Goal: Task Accomplishment & Management: Manage account settings

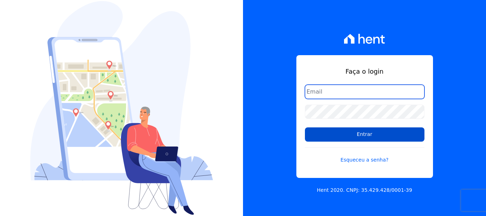
type input "[EMAIL_ADDRESS][PERSON_NAME][DOMAIN_NAME]"
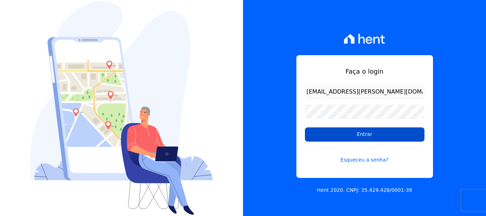
click at [359, 134] on input "Entrar" at bounding box center [365, 134] width 120 height 14
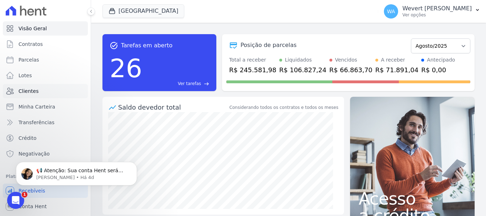
click at [29, 90] on span "Clientes" at bounding box center [28, 91] width 20 height 7
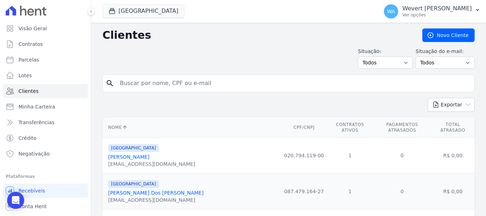
drag, startPoint x: 142, startPoint y: 88, endPoint x: 147, endPoint y: 88, distance: 4.7
click at [142, 88] on input "search" at bounding box center [294, 83] width 356 height 14
paste input "LUCAS ANTONIO NASCIMENTO SANTOS"
type input "LUCAS ANTONIO NASCIMENTO SANTOS"
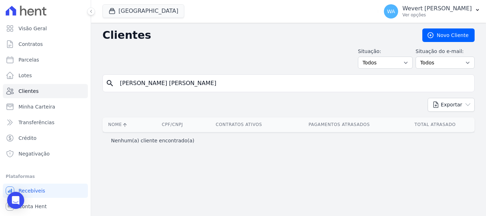
click at [199, 84] on input "LUCAS ANTONIO NASCIMENTO SANTOS" at bounding box center [294, 83] width 356 height 14
type input "LUCAS ANTONIO NASCIMENTO SANTOS"
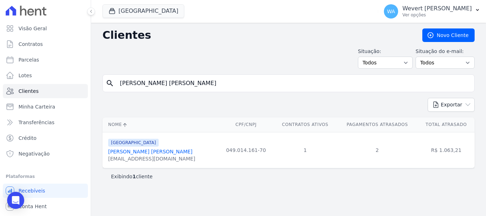
click at [155, 151] on link "Lucas Antonio Nascimento Santos" at bounding box center [150, 152] width 84 height 6
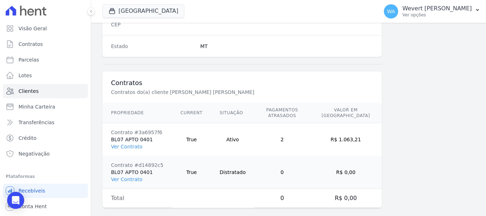
scroll to position [482, 0]
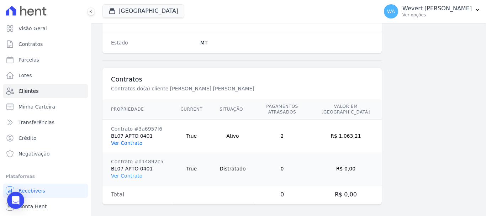
click at [122, 140] on link "Ver Contrato" at bounding box center [126, 143] width 31 height 6
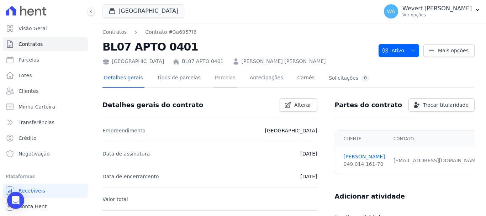
click at [220, 76] on link "Parcelas" at bounding box center [224, 78] width 23 height 19
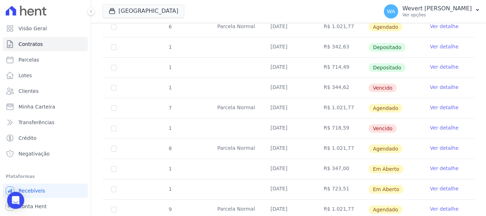
scroll to position [462, 0]
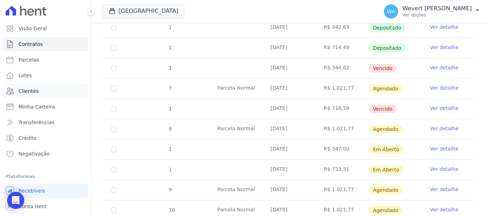
click at [25, 89] on span "Clientes" at bounding box center [28, 91] width 20 height 7
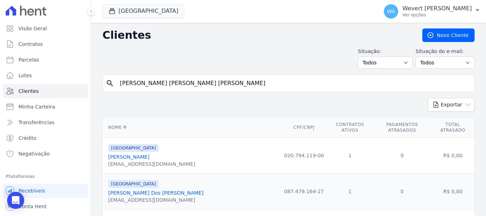
type input "GRASIELA ELISA FONTANA ERKMANN"
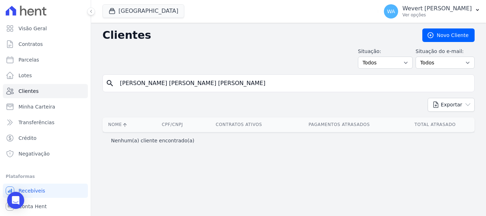
click at [227, 80] on input "GRASIELA ELISA FONTANA ERKMANN" at bounding box center [294, 83] width 356 height 14
type input "GRASIELA ELISA FONTANA"
click at [227, 80] on input "GRASIELA ELISA FONTANA" at bounding box center [294, 83] width 356 height 14
type input "GRASIELA ELISA"
click at [227, 80] on input "GRASIELA ELISA" at bounding box center [294, 83] width 356 height 14
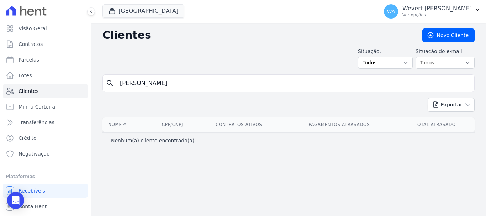
type input "GRASIELA"
click at [167, 82] on input "GRASIELA" at bounding box center [294, 83] width 356 height 14
type input "GRASIEL"
click at [25, 91] on span "Clientes" at bounding box center [28, 91] width 20 height 7
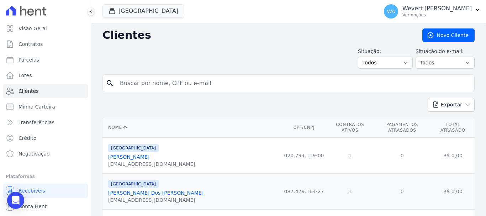
click at [142, 81] on input "search" at bounding box center [294, 83] width 356 height 14
type input "gisela"
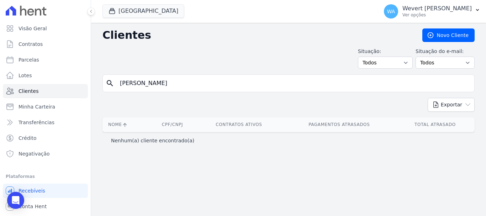
click at [149, 80] on input "gisela" at bounding box center [294, 83] width 356 height 14
type input "g"
type input "elisa"
click at [143, 84] on input "elisa" at bounding box center [294, 83] width 356 height 14
paste input "FLAVIO MADEIROS DE MATOS"
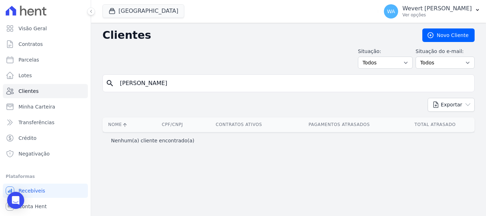
type input "FLAVIO MADEIROS DE MATOS"
click at [29, 88] on span "Clientes" at bounding box center [28, 91] width 20 height 7
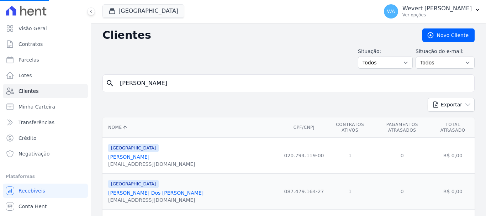
click at [138, 83] on input "gisela" at bounding box center [294, 83] width 356 height 14
click at [139, 83] on input "search" at bounding box center [294, 83] width 356 height 14
paste input "FLAVIO MADEIROS DE MATOS"
type input "FLAVIO MADEIROS DE MATOS"
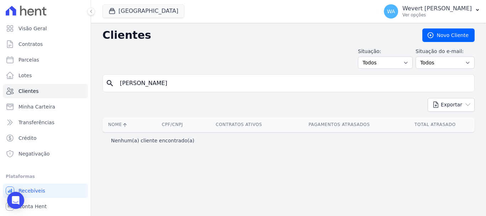
click at [149, 83] on input "FLAVIO MADEIROS DE MATOS" at bounding box center [294, 83] width 356 height 14
click at [168, 85] on input "FLAVIO MADEIROS DE MATOS" at bounding box center [294, 83] width 356 height 14
type input "FLAVIO MADEIROS"
click at [187, 79] on input "FLAVIO MADEIROS" at bounding box center [294, 83] width 356 height 14
click at [142, 83] on input "FLAVIO MADEIROS" at bounding box center [294, 83] width 356 height 14
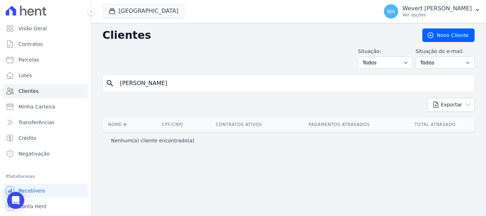
type input "FLAVIO"
click at [158, 83] on input "FLAVIO" at bounding box center [294, 83] width 356 height 14
click at [129, 83] on input "FLAVIO" at bounding box center [294, 83] width 356 height 14
type input "FLÁVIO"
click at [142, 80] on input "FLÁVIO" at bounding box center [294, 83] width 356 height 14
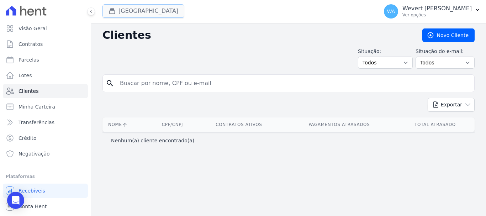
click at [135, 13] on button "Parque Primavera" at bounding box center [143, 11] width 82 height 14
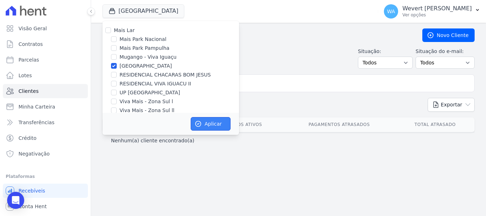
click at [210, 122] on button "Aplicar" at bounding box center [211, 124] width 40 height 14
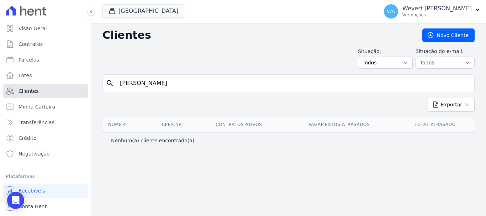
click at [34, 89] on span "Clientes" at bounding box center [28, 91] width 20 height 7
click at [145, 84] on input "FLÁVIO" at bounding box center [294, 83] width 356 height 14
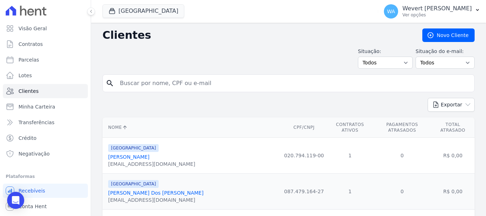
click at [145, 84] on input "search" at bounding box center [294, 83] width 356 height 14
paste input "FLAVIO MADEIROS DE MATOS"
type input "FLAVIO MADEIROS DE MATOS"
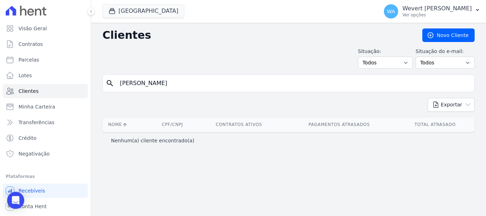
click at [131, 81] on input "FLAVIO MADEIROS DE MATOS" at bounding box center [294, 83] width 356 height 14
click at [129, 83] on input "FLAVIO MADEIROS DE MATOS" at bounding box center [294, 83] width 356 height 14
type input "FLÁVIO MADEIROS DE MATOS"
click at [218, 85] on input "FLÁVIO MADEIROS DE MATOS" at bounding box center [294, 83] width 356 height 14
paste input "BL26 APTO 0203"
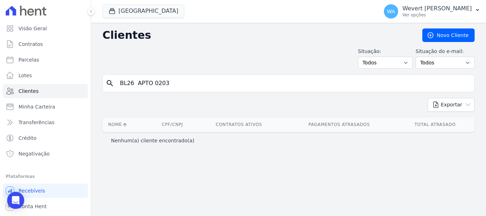
type input "BL26 APTO 0203"
click at [184, 82] on input "BL26 APTO 0203" at bounding box center [294, 83] width 356 height 14
click at [137, 84] on input "BL26 APTO 0203" at bounding box center [294, 83] width 356 height 14
click at [134, 82] on input "BL26 APTO 0203" at bounding box center [294, 83] width 356 height 14
type input "BL26 APTO 0203"
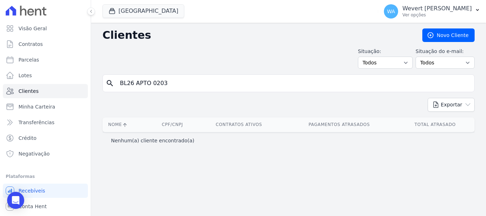
click at [168, 82] on input "BL26 APTO 0203" at bounding box center [294, 83] width 356 height 14
type input "203"
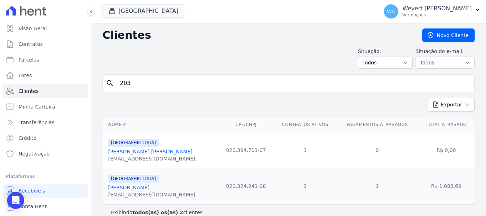
scroll to position [10, 0]
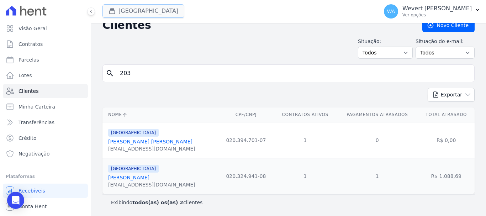
click at [166, 9] on button "Parque Primavera" at bounding box center [143, 11] width 82 height 14
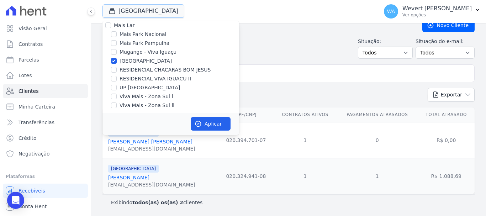
scroll to position [7, 0]
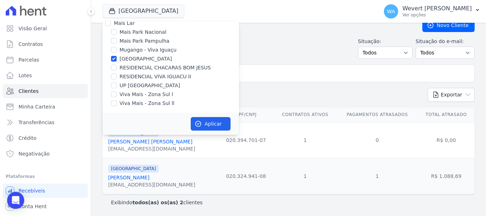
click at [319, 46] on div "Situação: Todos Adimplentes Inadimplentes Situação do e-mail: Todos Confirmado …" at bounding box center [288, 48] width 372 height 21
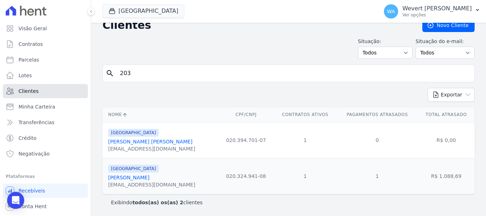
click at [28, 89] on span "Clientes" at bounding box center [28, 91] width 20 height 7
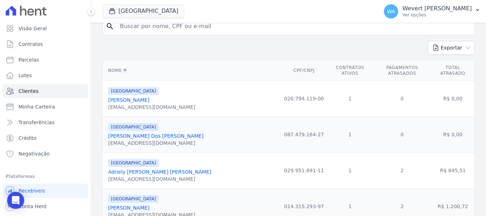
scroll to position [47, 0]
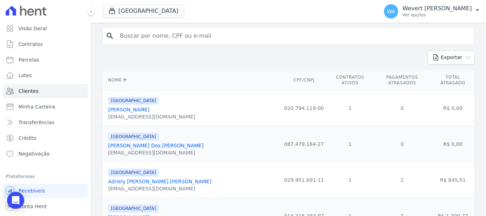
click at [152, 36] on input "search" at bounding box center [294, 36] width 356 height 14
type input "fla"
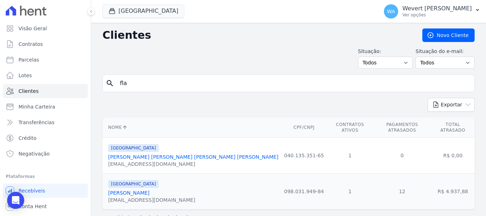
scroll to position [10, 0]
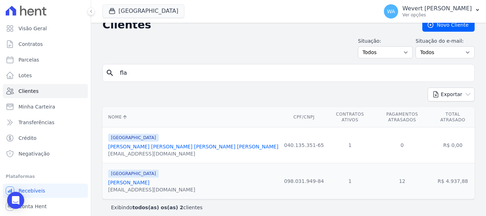
drag, startPoint x: 134, startPoint y: 78, endPoint x: 136, endPoint y: 71, distance: 7.1
click at [134, 78] on input "fla" at bounding box center [294, 73] width 356 height 14
click at [136, 71] on input "fla" at bounding box center [294, 73] width 356 height 14
type input "fl"
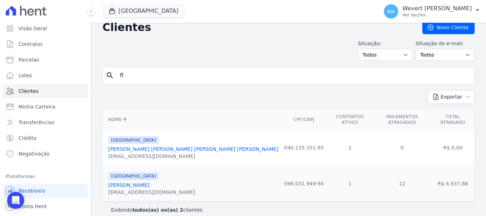
scroll to position [10, 0]
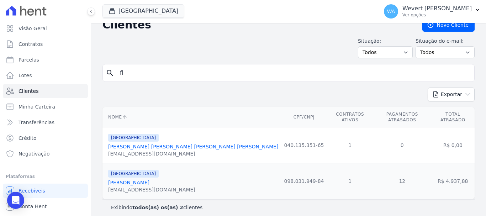
click at [130, 74] on input "fl" at bounding box center [294, 73] width 356 height 14
type input "f"
click at [27, 88] on span "Clientes" at bounding box center [28, 91] width 20 height 7
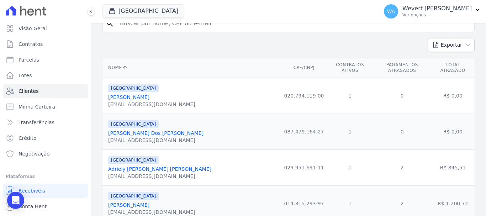
scroll to position [24, 0]
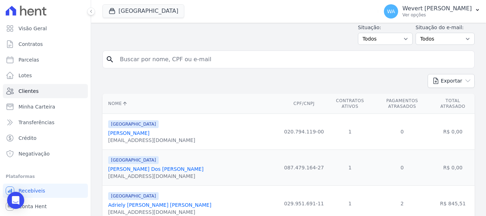
click at [203, 58] on input "search" at bounding box center [294, 59] width 356 height 14
type input "826,88"
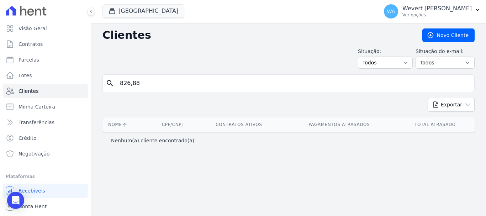
click at [136, 81] on input "826,88" at bounding box center [294, 83] width 356 height 14
drag, startPoint x: 182, startPoint y: 85, endPoint x: 77, endPoint y: 81, distance: 105.3
click at [182, 85] on input "search" at bounding box center [294, 83] width 356 height 14
click at [27, 90] on span "Clientes" at bounding box center [28, 91] width 20 height 7
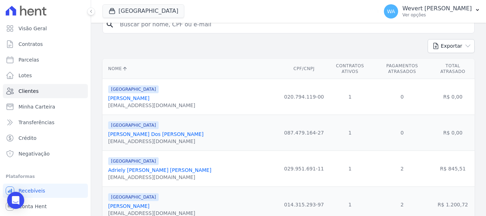
scroll to position [36, 0]
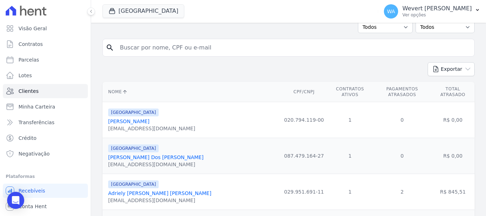
click at [155, 47] on input "search" at bounding box center [294, 48] width 356 height 14
paste input "97992739191"
type input "97992739191"
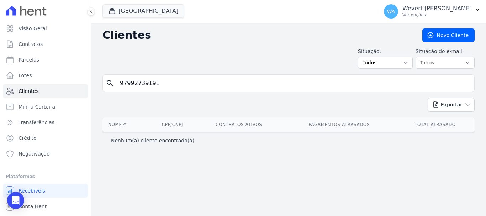
click at [127, 83] on input "97992739191" at bounding box center [294, 83] width 356 height 14
type input "979.927.391-91"
click at [171, 88] on input "979.927.391-91" at bounding box center [294, 83] width 356 height 14
paste input "FLAVIO MADEIROS DE MATOS"
type input "FLAVIO MADEIROS DE MATOS"
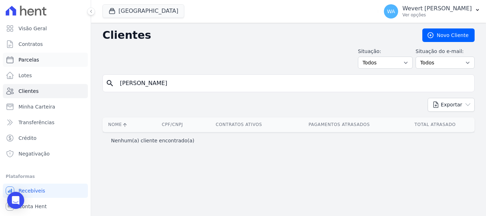
click at [28, 58] on span "Parcelas" at bounding box center [28, 59] width 21 height 7
select select
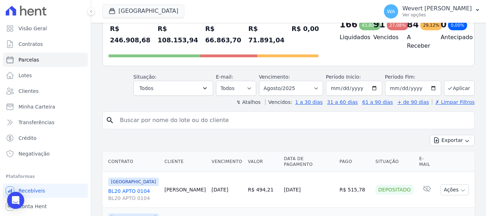
scroll to position [35, 0]
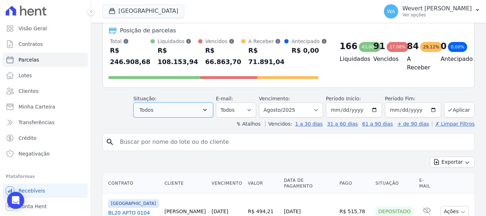
click at [207, 110] on icon "button" at bounding box center [205, 110] width 4 height 2
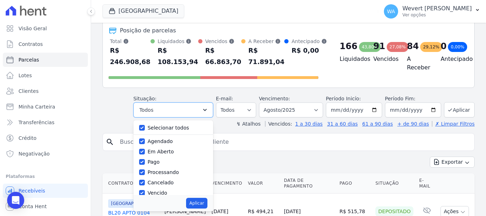
scroll to position [0, 0]
click at [145, 127] on input "Selecionar todos" at bounding box center [142, 128] width 6 height 6
checkbox input "false"
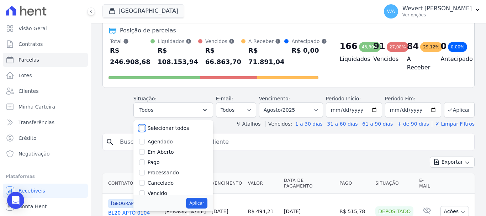
checkbox input "false"
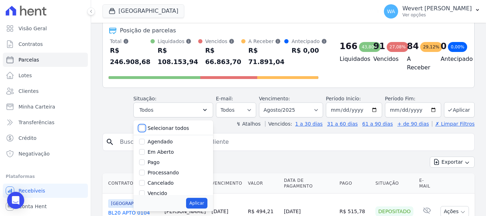
checkbox input "false"
click at [150, 149] on div "Em Aberto" at bounding box center [173, 152] width 68 height 10
click at [145, 153] on input "Em Aberto" at bounding box center [142, 152] width 6 height 6
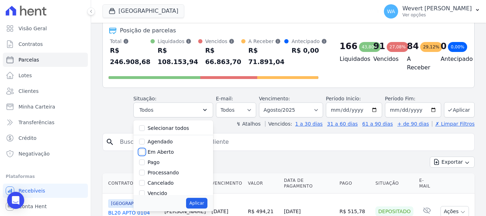
checkbox input "true"
click at [199, 204] on button "Aplicar" at bounding box center [196, 203] width 21 height 11
select select "pending"
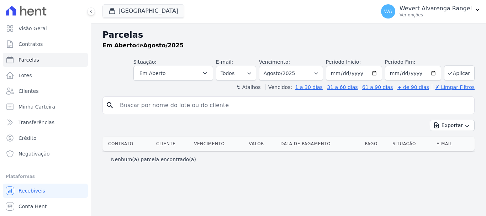
select select
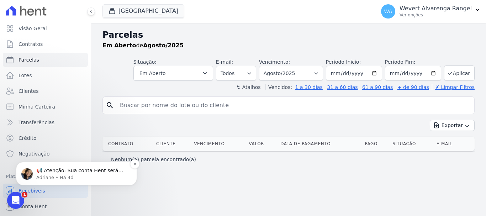
click at [94, 170] on p "📢 Atenção: Sua conta Hent será migrada para a Conta Arke! Estamos trazendo para…" at bounding box center [82, 170] width 92 height 7
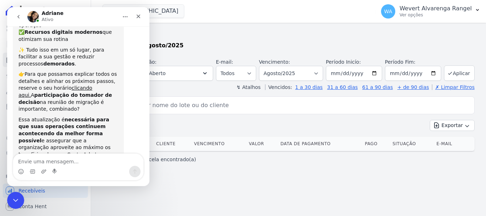
scroll to position [132, 0]
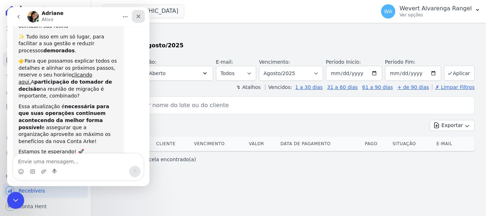
click at [138, 14] on icon "Fechar" at bounding box center [139, 17] width 6 height 6
